Goal: Task Accomplishment & Management: Manage account settings

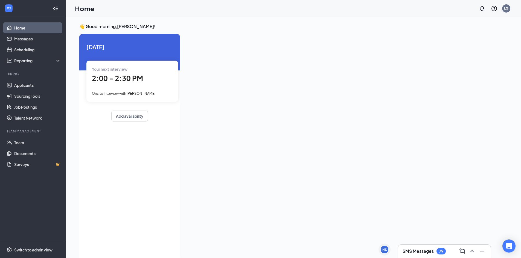
click at [126, 78] on span "2:00 - 2:30 PM" at bounding box center [117, 78] width 51 height 9
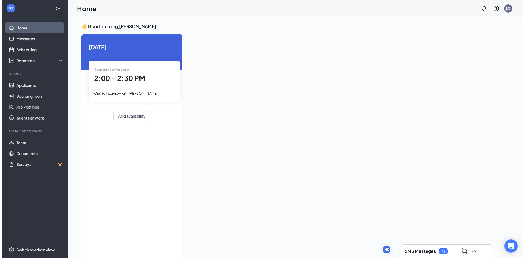
scroll to position [2, 0]
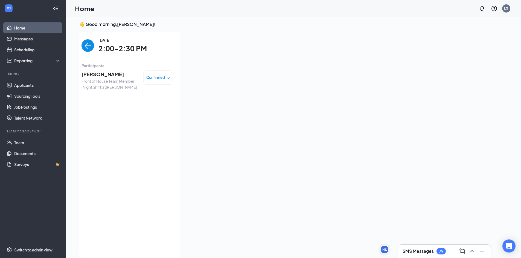
click at [86, 48] on img "back-button" at bounding box center [88, 45] width 13 height 13
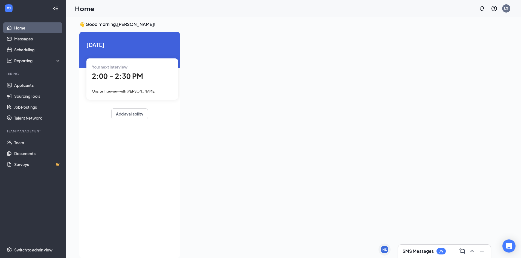
click at [124, 82] on div "Your next interview 2:00 - 2:30 PM Onsite Interview with Mirrah Webb" at bounding box center [132, 79] width 92 height 41
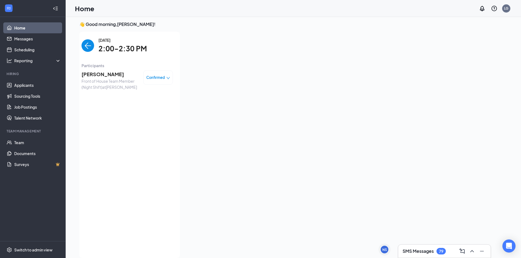
click at [86, 73] on span "Mirrah Webb" at bounding box center [110, 75] width 57 height 8
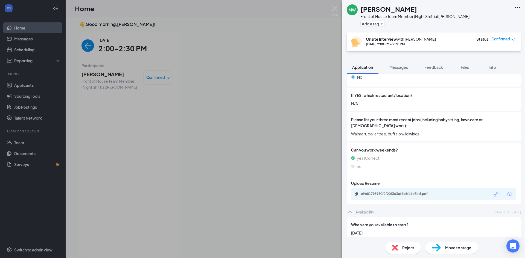
scroll to position [274, 0]
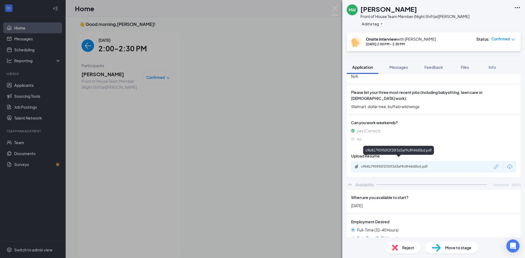
click at [417, 165] on div "c9b81795950f2f20f3d3af9c8f44d5bd.pdf" at bounding box center [399, 167] width 77 height 4
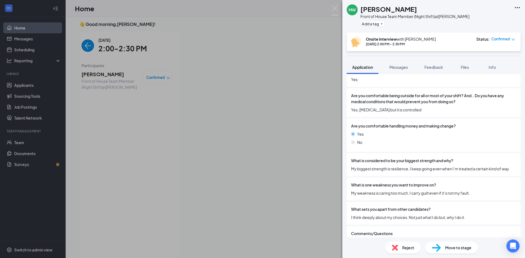
scroll to position [907, 0]
click at [396, 70] on button "Messages" at bounding box center [399, 67] width 30 height 14
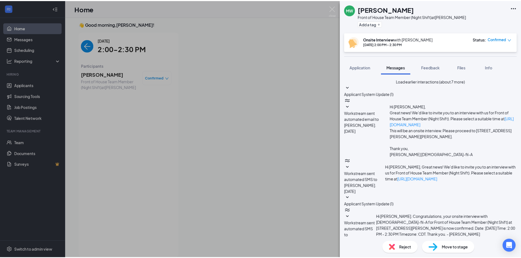
scroll to position [152, 0]
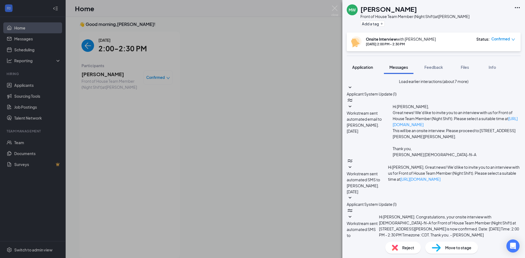
click at [371, 66] on span "Application" at bounding box center [362, 67] width 21 height 5
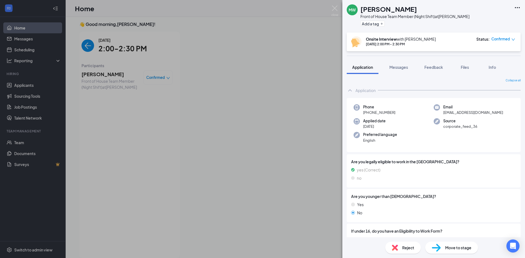
click at [312, 162] on div "MW Mirrah Webb Front of House Team Member (Night Shift) at Foley Add a tag Onsi…" at bounding box center [262, 129] width 525 height 258
